Goal: Find specific page/section: Find specific page/section

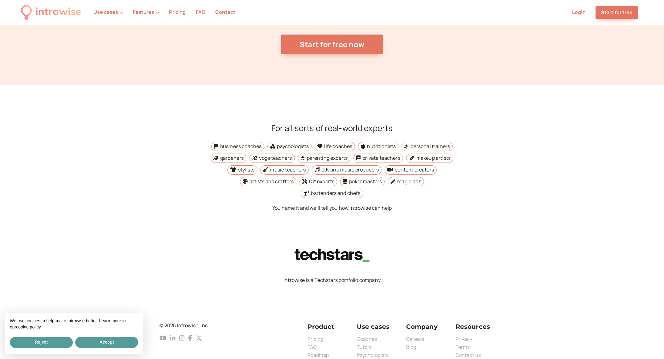
scroll to position [2275, 0]
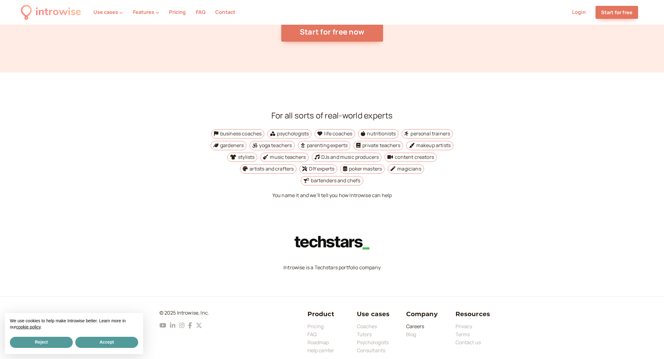
click at [417, 323] on link "Careers" at bounding box center [415, 326] width 18 height 7
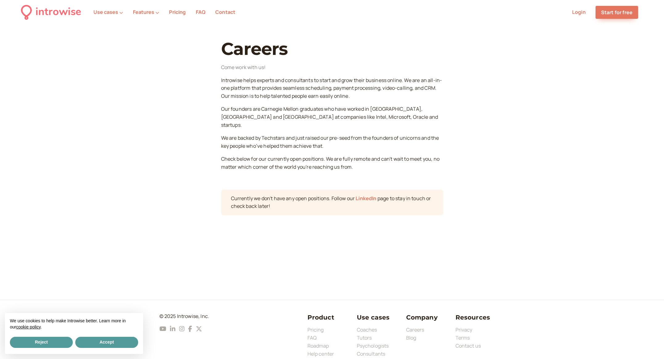
click at [368, 195] on link "LinkedIn" at bounding box center [366, 198] width 21 height 7
drag, startPoint x: 282, startPoint y: 111, endPoint x: 261, endPoint y: 86, distance: 32.6
click at [282, 110] on p "Our founders are Carnegie Mellon graduates who have worked in [GEOGRAPHIC_DATA]…" at bounding box center [332, 117] width 222 height 24
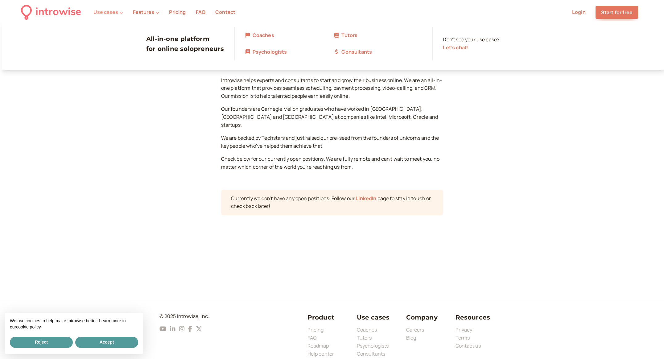
click at [112, 10] on button "Use cases" at bounding box center [108, 12] width 30 height 6
click at [346, 35] on link "Tutors" at bounding box center [377, 35] width 89 height 8
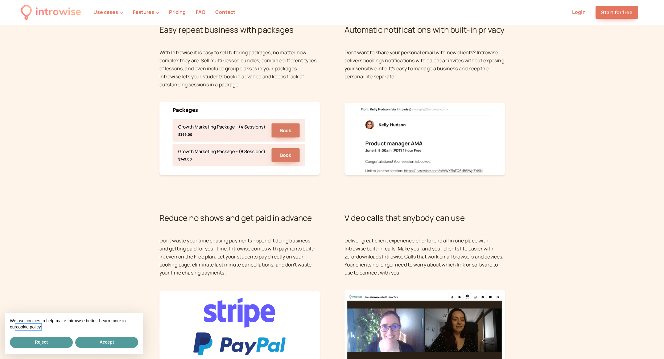
scroll to position [501, 0]
